Goal: Entertainment & Leisure: Consume media (video, audio)

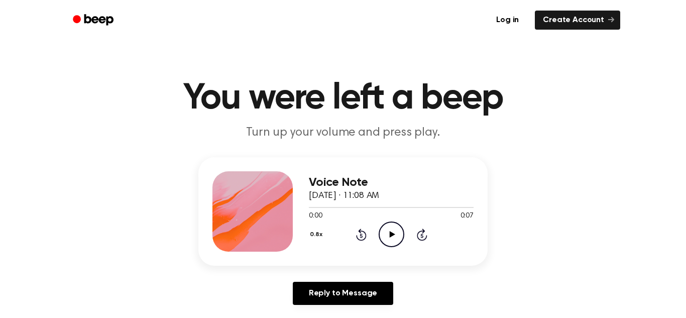
click at [386, 229] on icon "Play Audio" at bounding box center [392, 235] width 26 height 26
click at [386, 229] on icon "Pause Audio" at bounding box center [392, 235] width 26 height 26
click at [359, 234] on icon "Rewind 5 seconds" at bounding box center [361, 234] width 11 height 13
click at [386, 238] on icon "Play Audio" at bounding box center [392, 235] width 26 height 26
click at [391, 234] on icon at bounding box center [392, 234] width 6 height 7
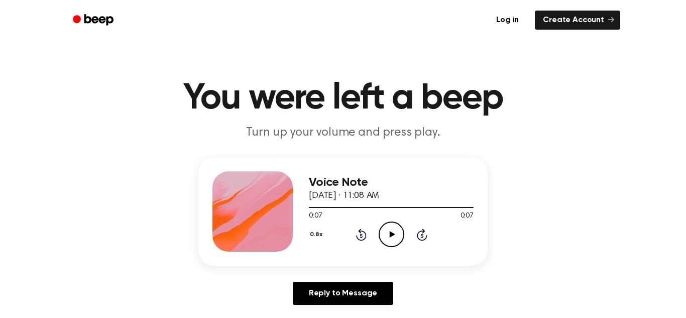
click at [384, 231] on icon "Play Audio" at bounding box center [392, 235] width 26 height 26
click at [395, 227] on icon "Play Audio" at bounding box center [392, 235] width 26 height 26
click at [385, 233] on icon "Pause Audio" at bounding box center [392, 235] width 26 height 26
click at [388, 229] on icon "Play Audio" at bounding box center [392, 235] width 26 height 26
click at [388, 231] on icon "Pause Audio" at bounding box center [392, 235] width 26 height 26
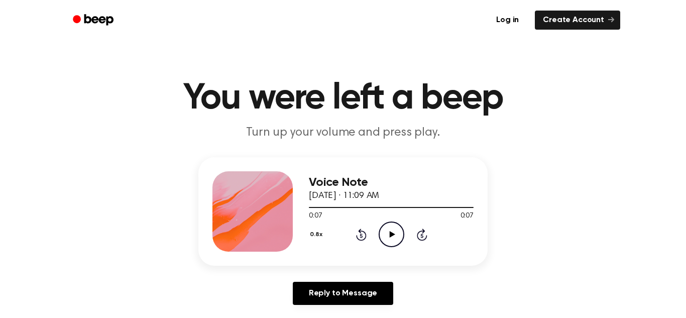
click at [383, 222] on icon "Play Audio" at bounding box center [392, 235] width 26 height 26
click at [386, 232] on icon "Play Audio" at bounding box center [392, 235] width 26 height 26
